Goal: Check status: Check status

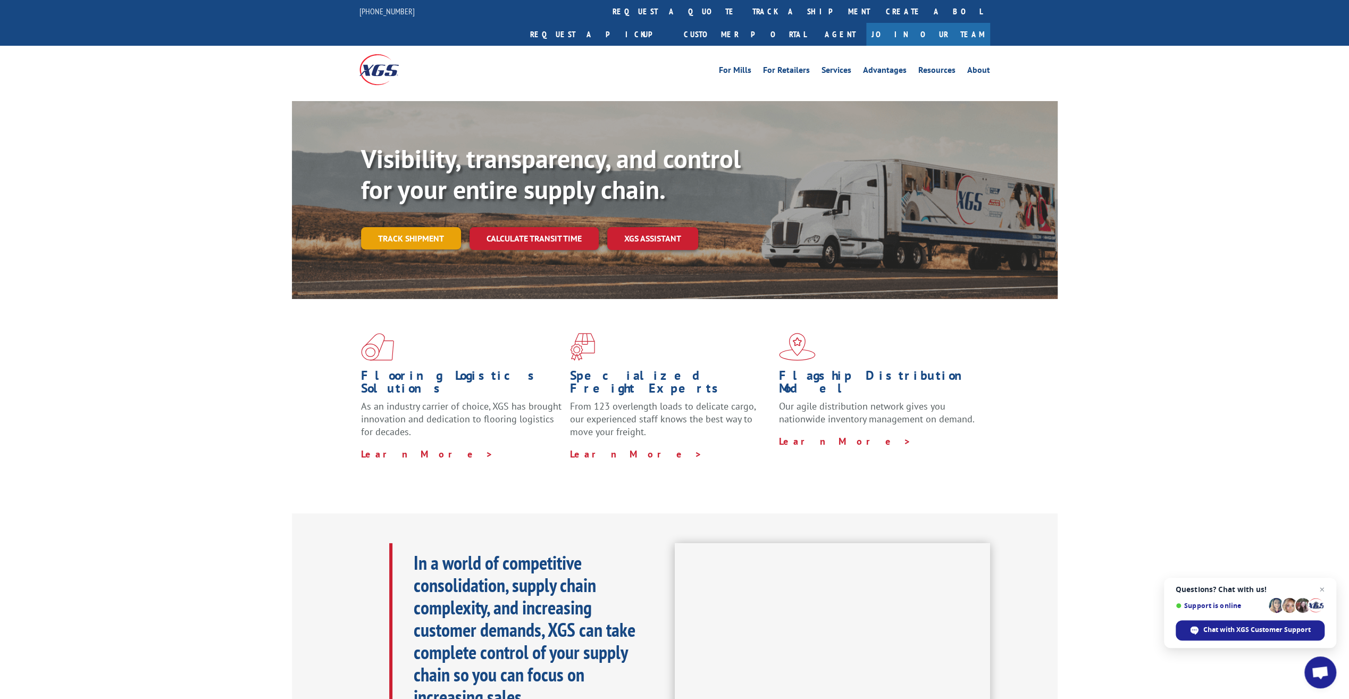
click at [393, 227] on link "Track shipment" at bounding box center [411, 238] width 100 height 22
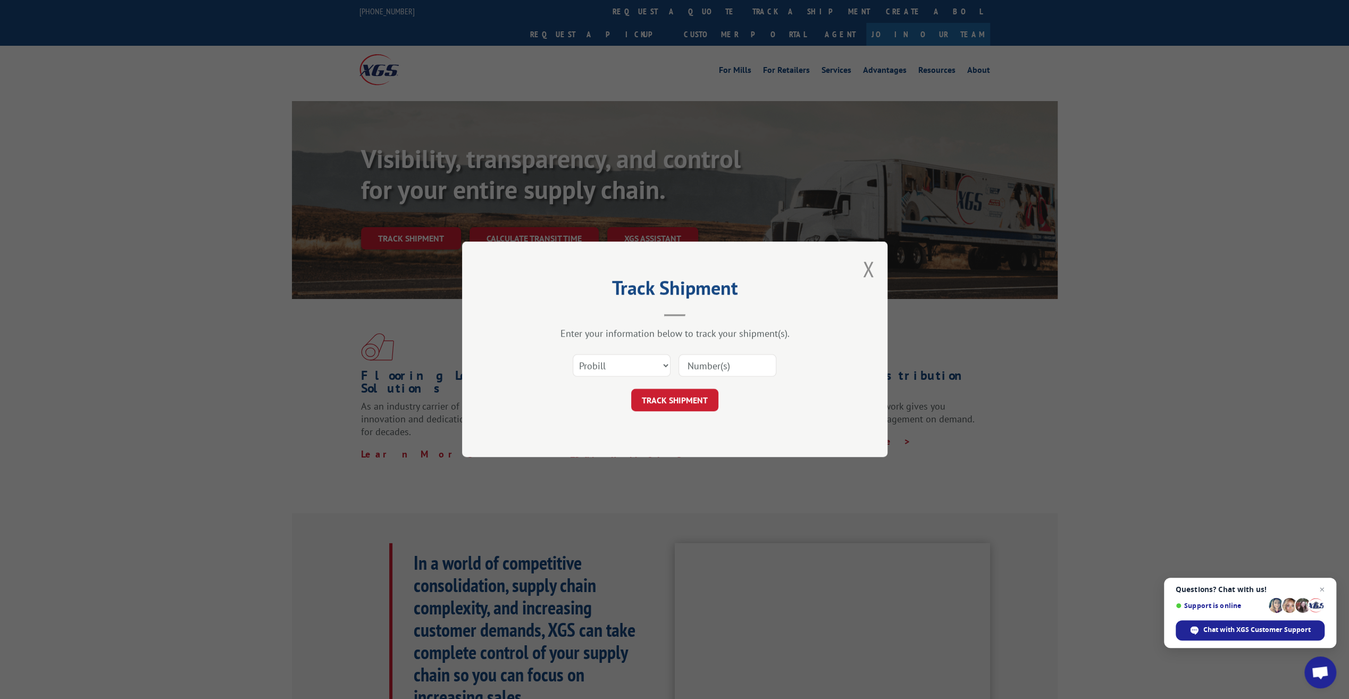
click at [725, 372] on input at bounding box center [727, 366] width 98 height 22
paste input "16934772"
type input "16934772"
click at [679, 401] on button "TRACK SHIPMENT" at bounding box center [674, 400] width 87 height 22
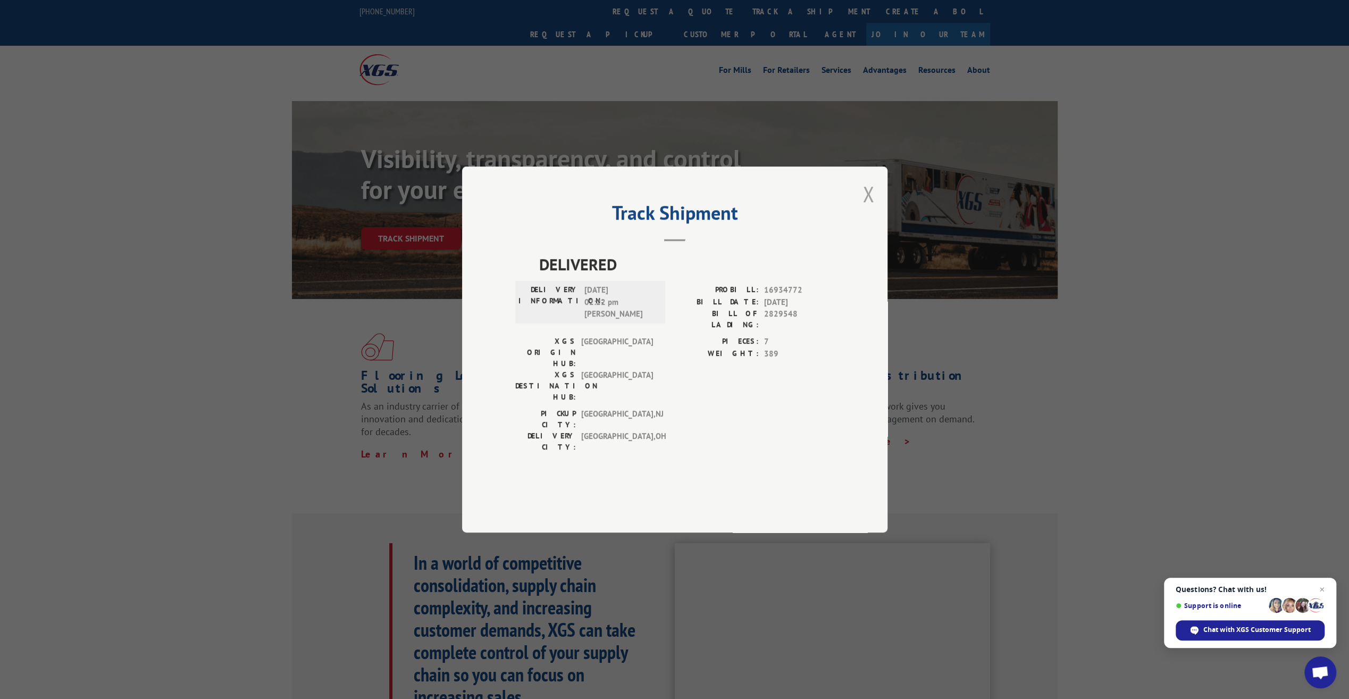
click at [870, 208] on button "Close modal" at bounding box center [868, 194] width 12 height 28
